Goal: Go to known website: Go to known website

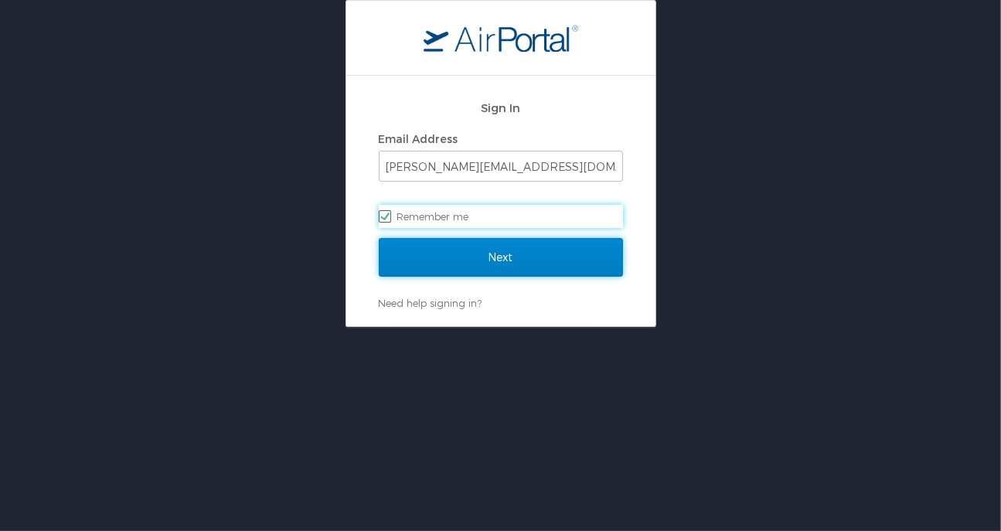
click at [433, 259] on input "Next" at bounding box center [501, 257] width 244 height 39
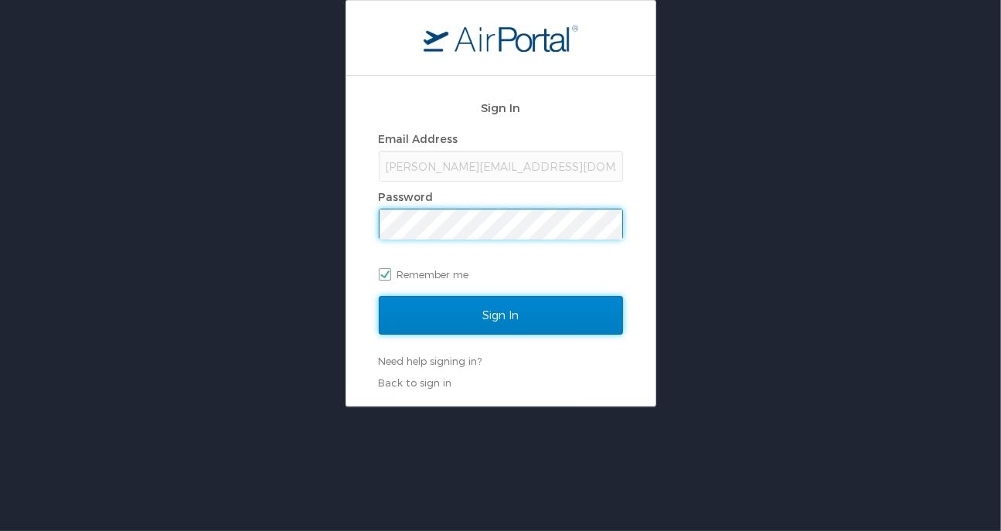
click at [445, 312] on input "Sign In" at bounding box center [501, 315] width 244 height 39
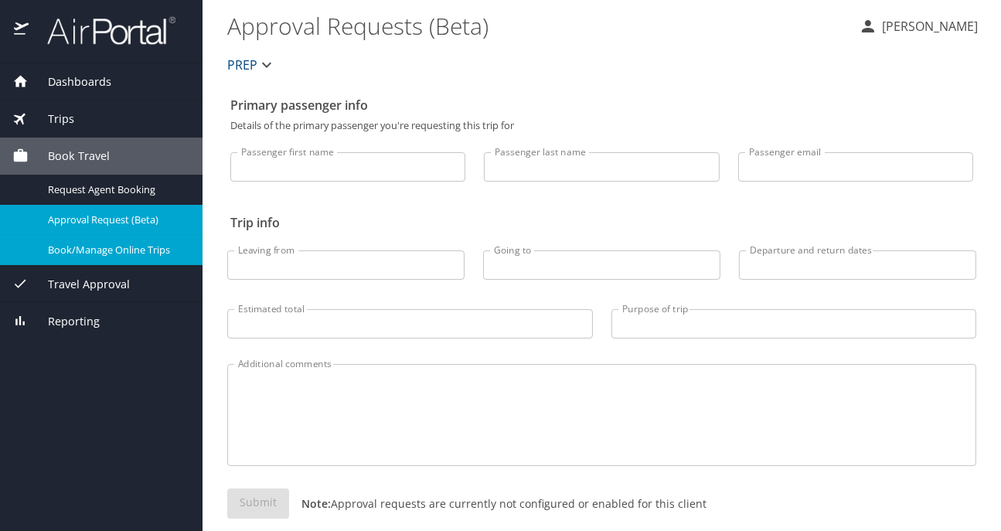
click at [99, 250] on span "Book/Manage Online Trips" at bounding box center [116, 250] width 136 height 15
